Goal: Navigation & Orientation: Find specific page/section

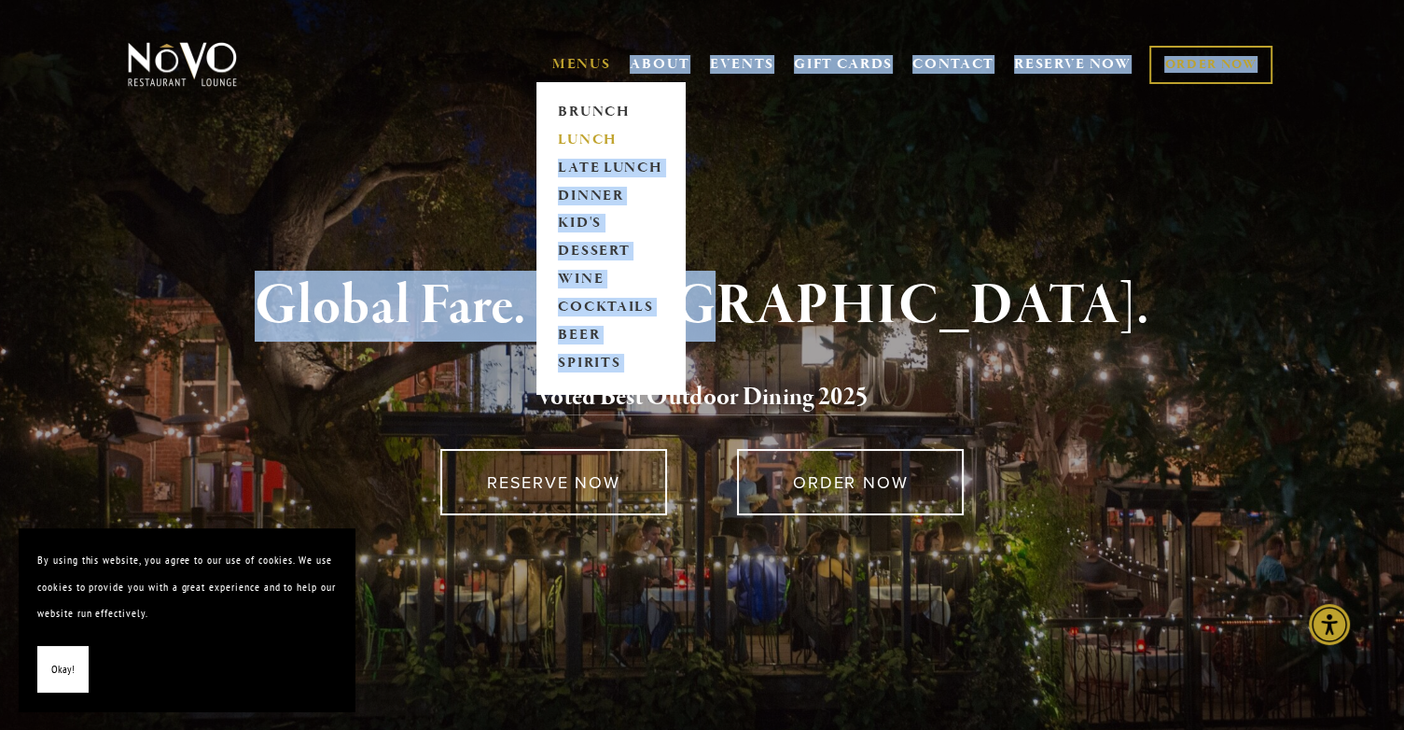
drag, startPoint x: 734, startPoint y: 204, endPoint x: 658, endPoint y: 140, distance: 100.0
click at [658, 140] on link "LUNCH" at bounding box center [610, 140] width 117 height 28
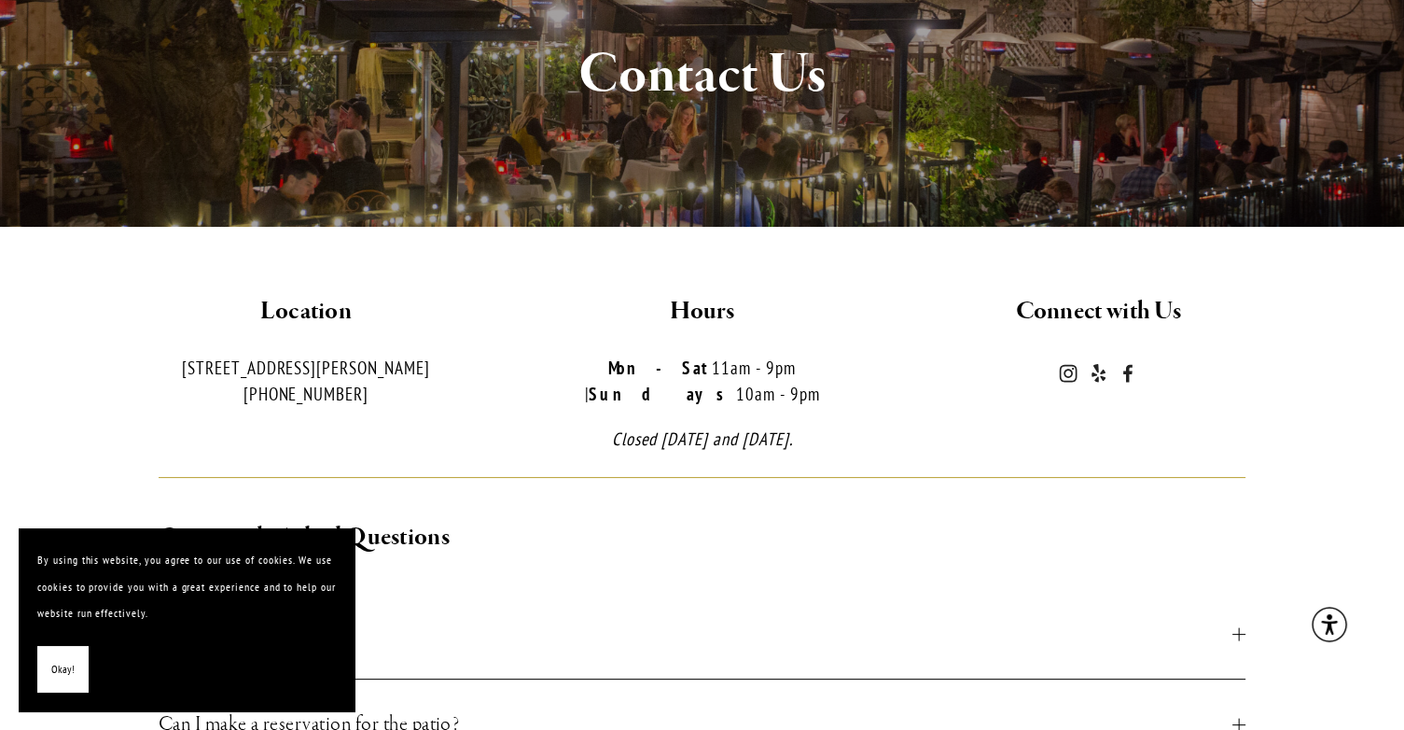
click at [1194, 452] on div at bounding box center [703, 477] width 1120 height 50
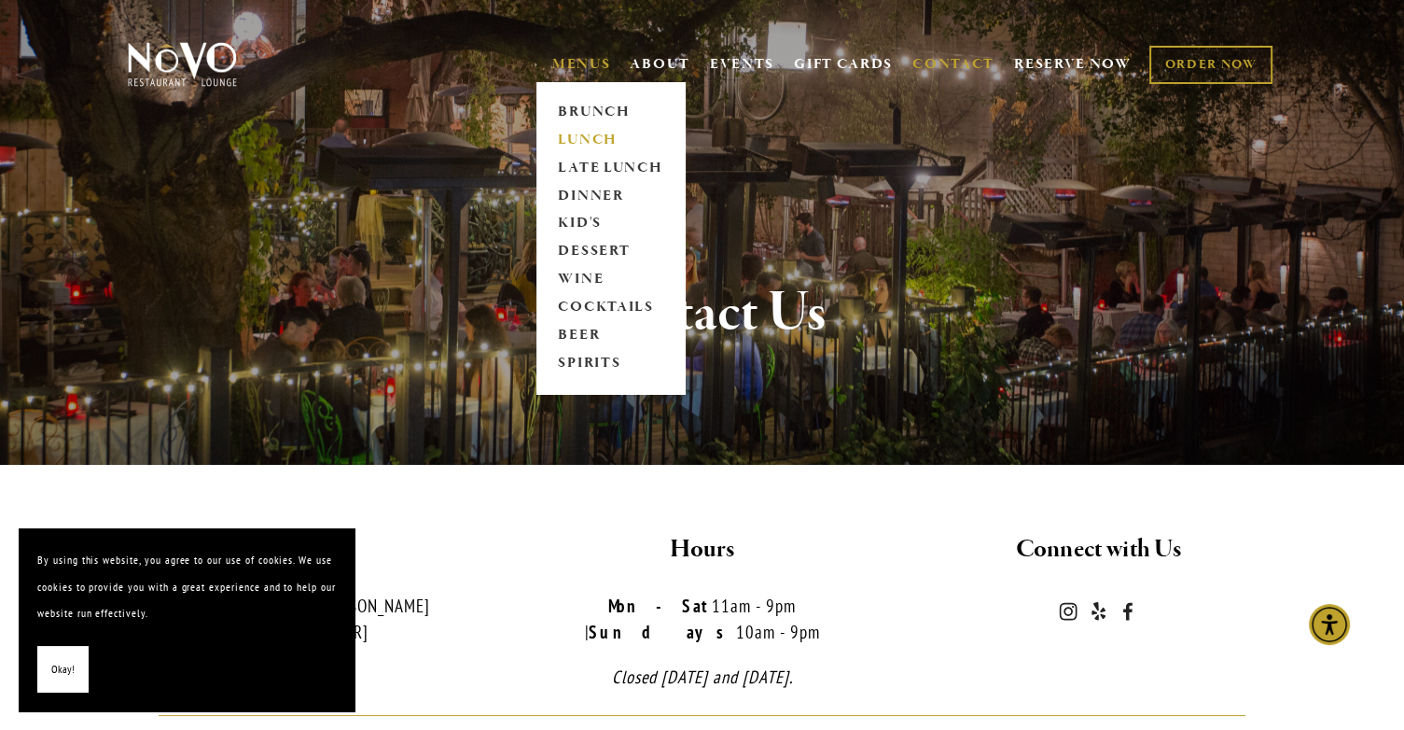
click at [571, 137] on link "LUNCH" at bounding box center [610, 140] width 117 height 28
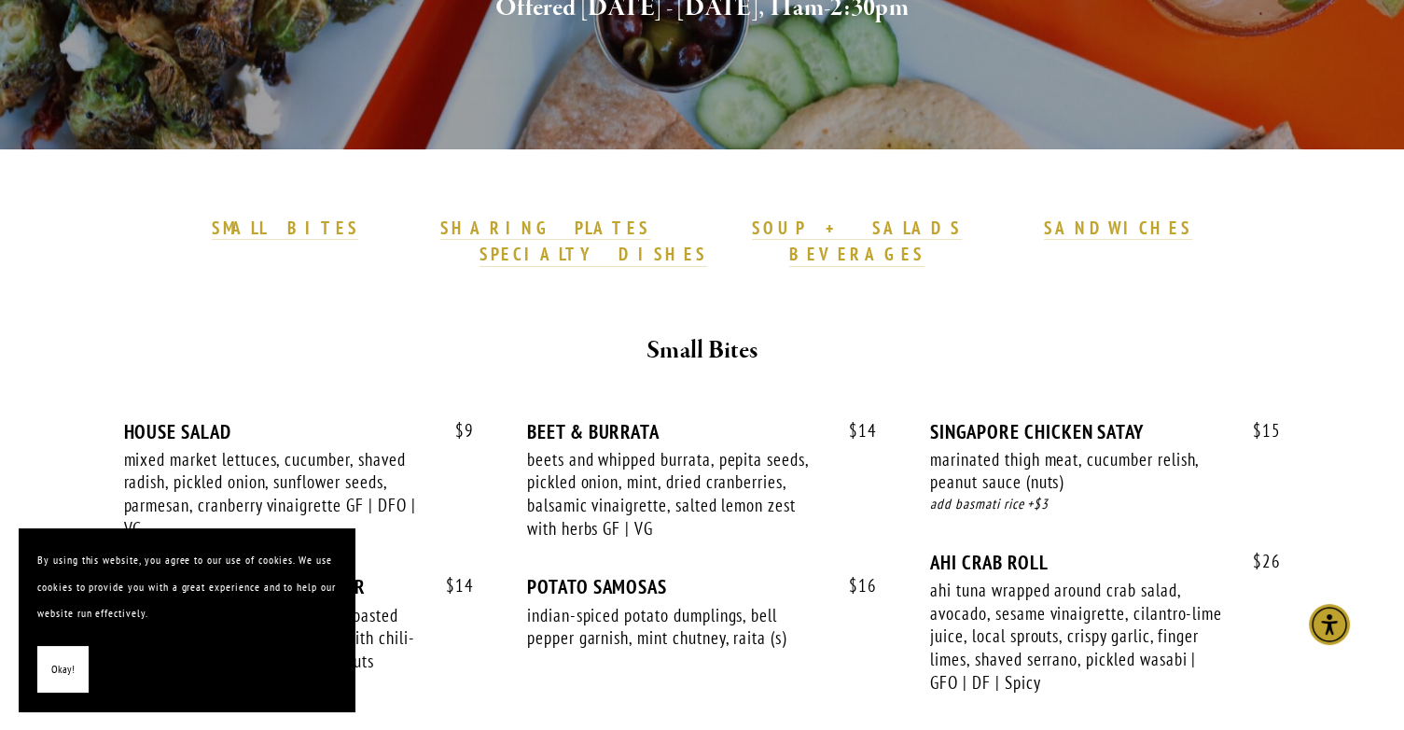
scroll to position [398, 0]
